Goal: Task Accomplishment & Management: Use online tool/utility

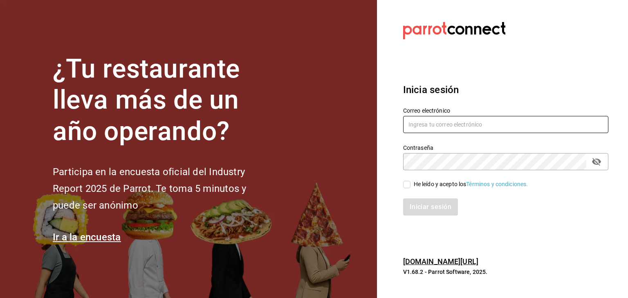
type input "[EMAIL_ADDRESS][PERSON_NAME][DOMAIN_NAME]"
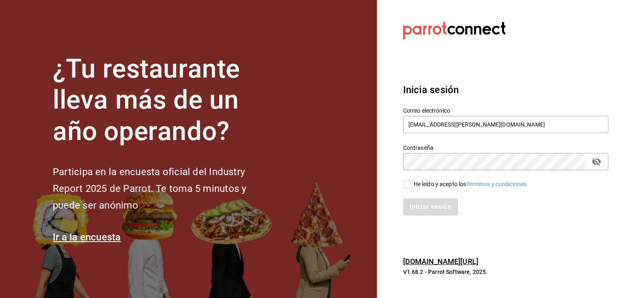
click at [413, 183] on div "He leído y acepto los Términos y condiciones." at bounding box center [470, 184] width 114 height 9
click at [410, 183] on input "He leído y acepto los Términos y condiciones." at bounding box center [406, 184] width 7 height 7
checkbox input "true"
click at [436, 203] on button "Iniciar sesión" at bounding box center [431, 207] width 56 height 17
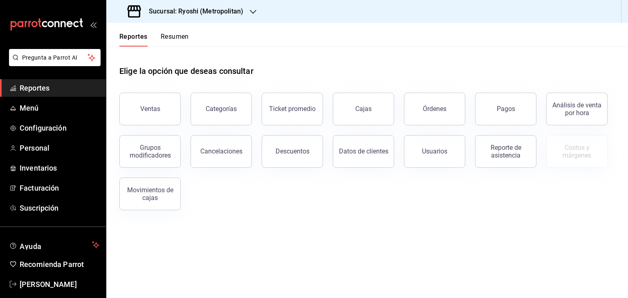
click at [190, 17] on div "Sucursal: Ryoshi (Metropolitan)" at bounding box center [186, 11] width 147 height 23
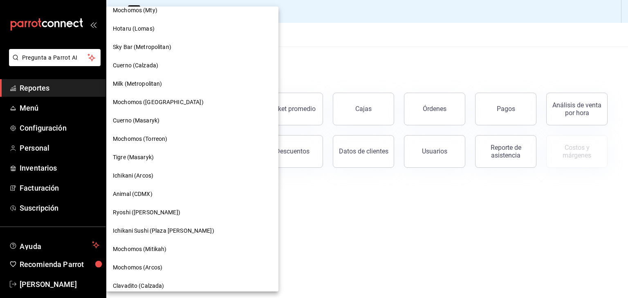
scroll to position [286, 0]
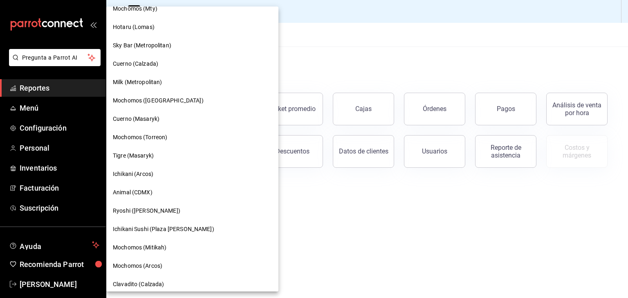
click at [292, 217] on div at bounding box center [314, 149] width 628 height 298
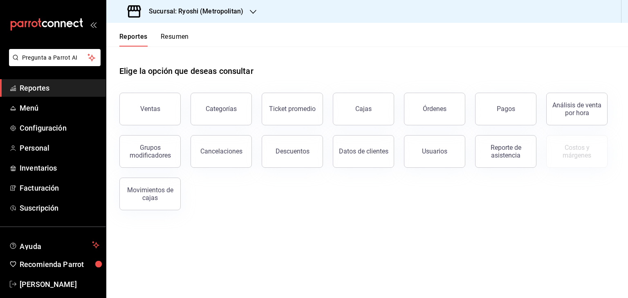
click at [192, 17] on div "Sucursal: Ryoshi (Metropolitan)" at bounding box center [186, 11] width 147 height 23
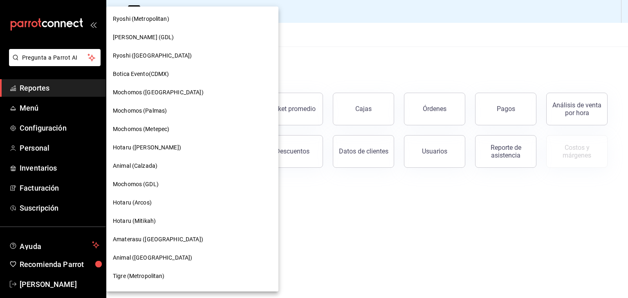
click at [299, 38] on div at bounding box center [314, 149] width 628 height 298
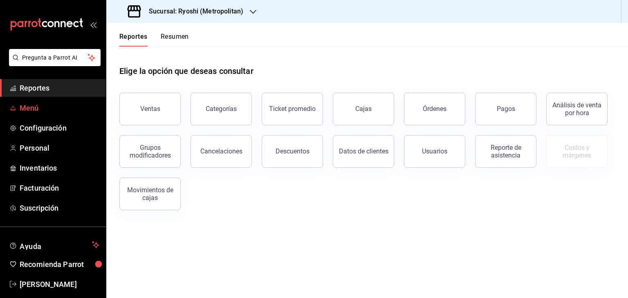
click at [47, 107] on span "Menú" at bounding box center [60, 108] width 80 height 11
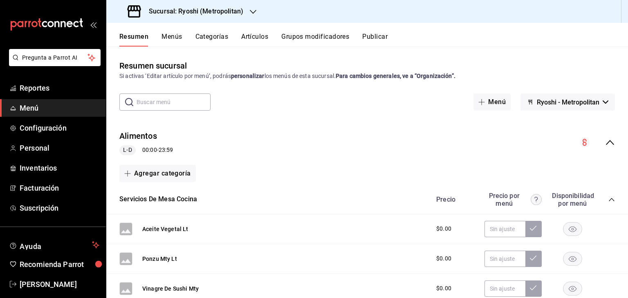
click at [244, 40] on button "Artículos" at bounding box center [254, 40] width 27 height 14
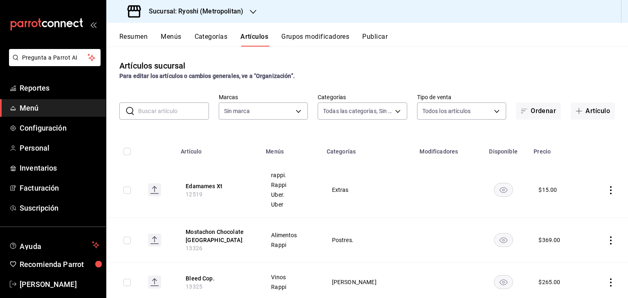
type input "feb80afa-84ca-40b4-b595-bfbaac699c32,812aad81-9313-4289-adaa-71f0113c50cb,f2911…"
type input "afd8f7e0-6441-4225-b079-3ecb6f1759bb,a0f13850-a6cf-4674-87cd-ec670d2b59b9"
click at [69, 87] on span "Reportes" at bounding box center [60, 88] width 80 height 11
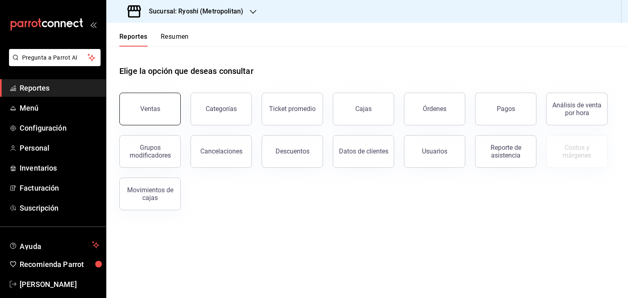
click at [165, 102] on button "Ventas" at bounding box center [149, 109] width 61 height 33
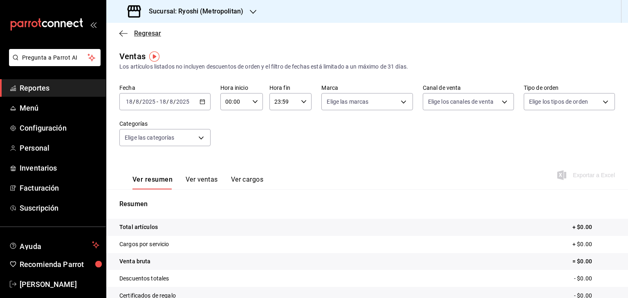
click at [127, 31] on span "Regresar" at bounding box center [140, 33] width 42 height 8
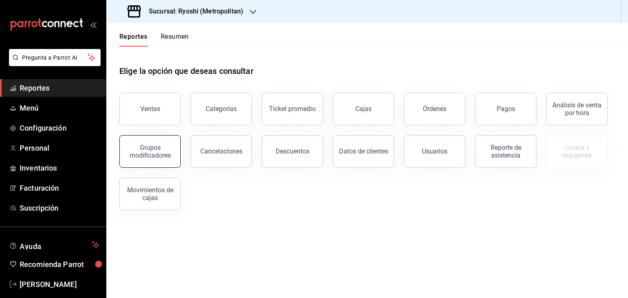
click at [162, 157] on div "Grupos modificadores" at bounding box center [150, 152] width 51 height 16
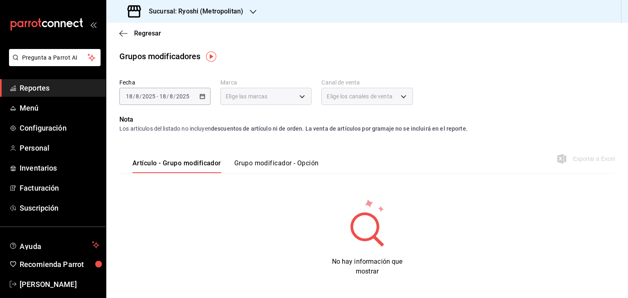
click at [199, 100] on div "[DATE] [DATE] - [DATE] [DATE]" at bounding box center [164, 96] width 91 height 17
click at [205, 96] on div "[DATE] [DATE] - [DATE] [DATE]" at bounding box center [164, 96] width 91 height 17
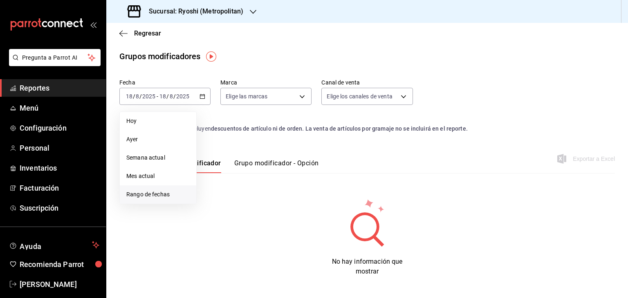
click at [149, 195] on span "Rango de fechas" at bounding box center [157, 194] width 63 height 9
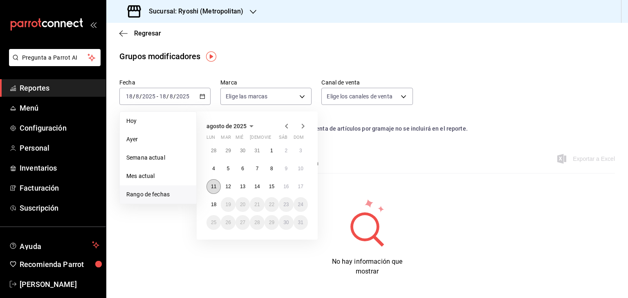
click at [217, 184] on button "11" at bounding box center [213, 186] width 14 height 15
click at [215, 208] on button "18" at bounding box center [213, 204] width 14 height 15
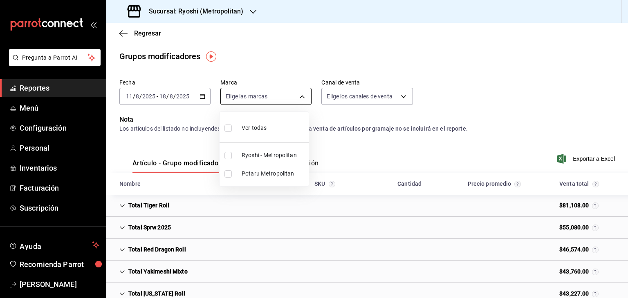
click at [300, 96] on body "Pregunta a Parrot AI Reportes Menú Configuración Personal Inventarios Facturaci…" at bounding box center [314, 149] width 628 height 298
click at [346, 131] on div at bounding box center [314, 149] width 628 height 298
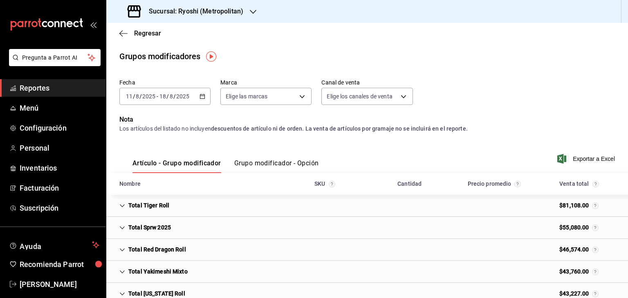
click at [557, 158] on icon "button" at bounding box center [561, 159] width 9 height 10
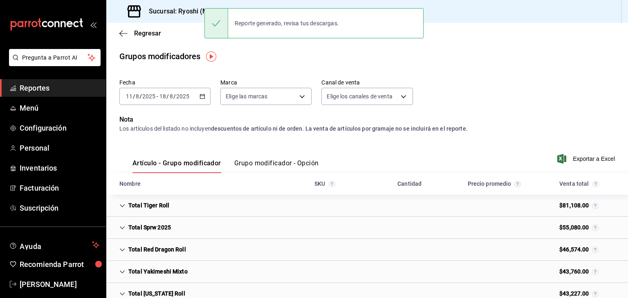
click at [259, 168] on button "Grupo modificador - Opción" at bounding box center [276, 166] width 85 height 14
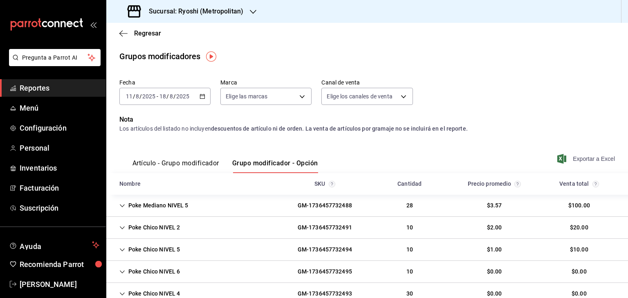
click at [559, 160] on icon "button" at bounding box center [561, 159] width 9 height 10
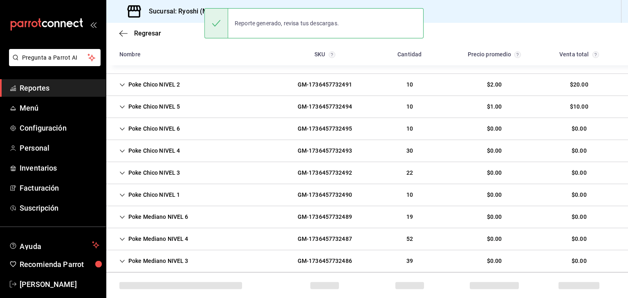
scroll to position [156, 0]
